Goal: Task Accomplishment & Management: Manage account settings

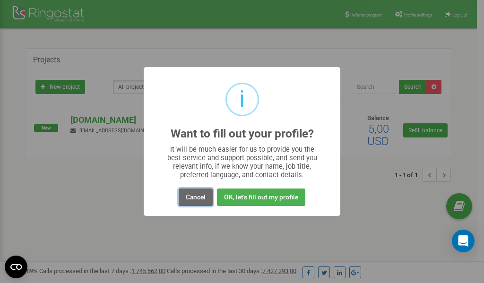
click at [196, 198] on button "Cancel" at bounding box center [196, 196] width 34 height 17
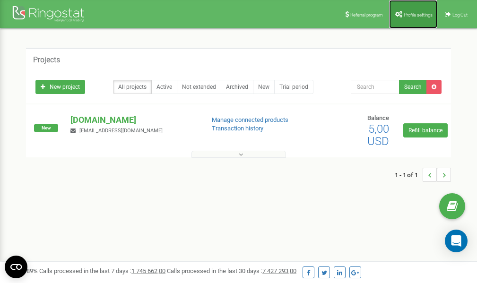
click at [413, 13] on span "Profile settings" at bounding box center [417, 14] width 29 height 5
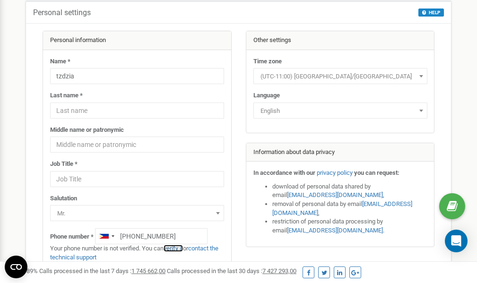
click at [177, 248] on link "verify it" at bounding box center [172, 248] width 19 height 7
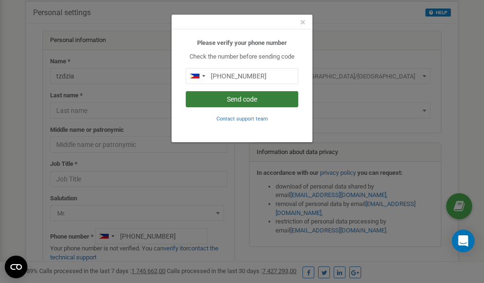
click at [237, 101] on button "Send code" at bounding box center [242, 99] width 112 height 16
